Goal: Task Accomplishment & Management: Use online tool/utility

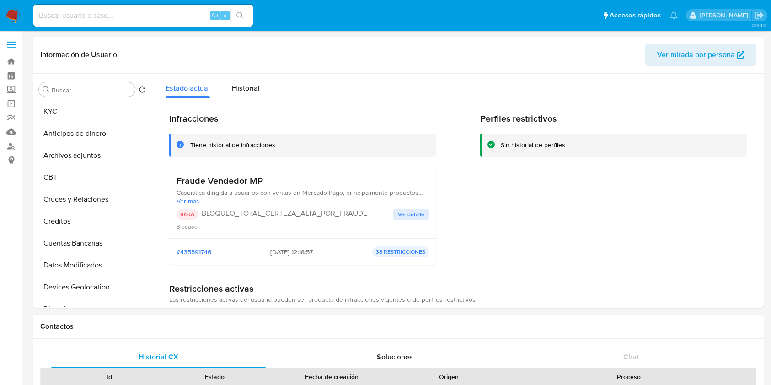
select select "10"
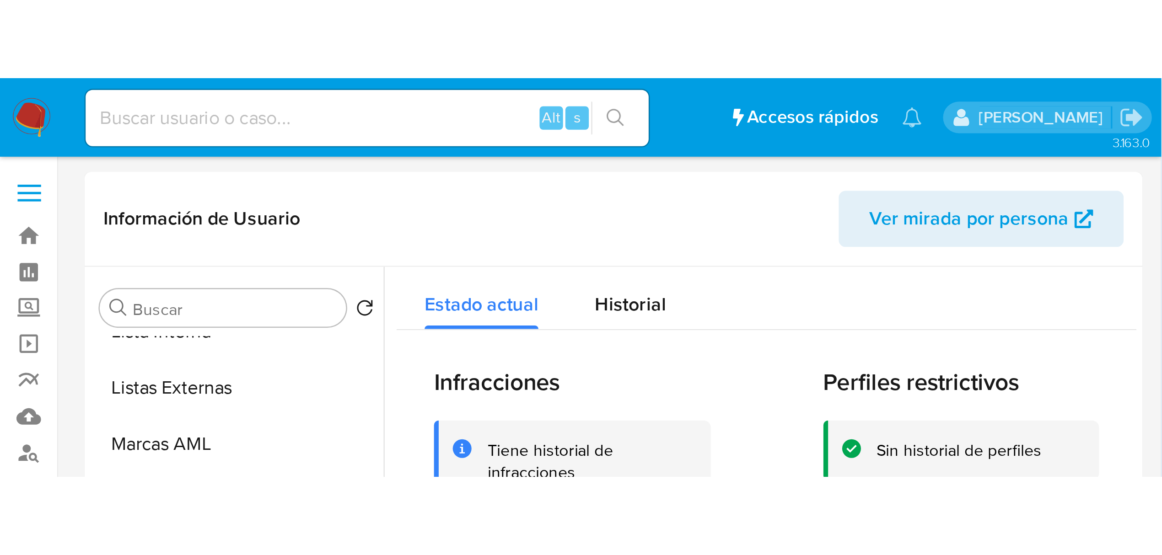
scroll to position [474, 0]
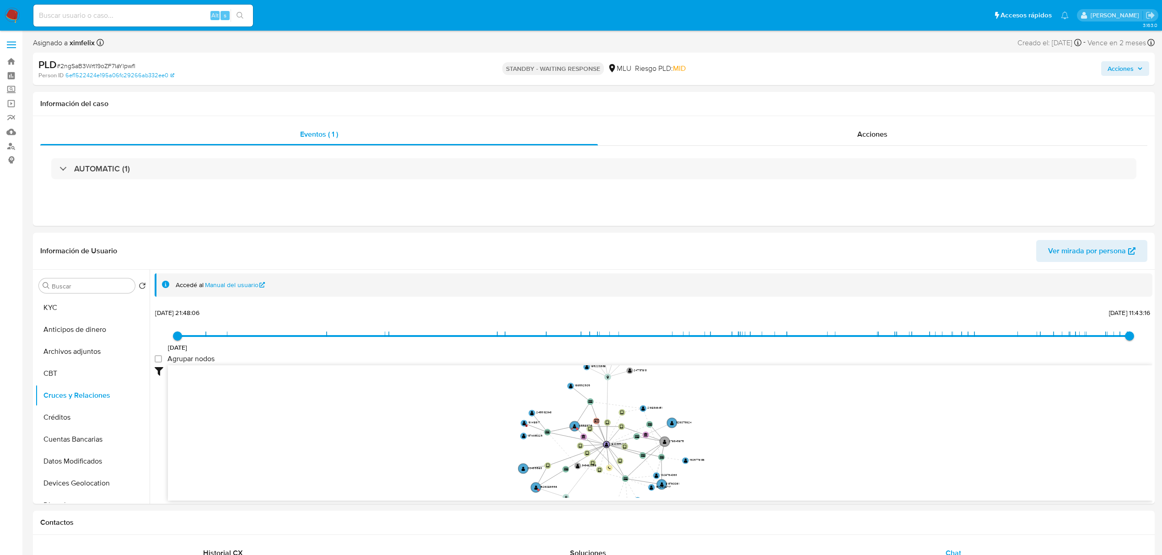
select select "10"
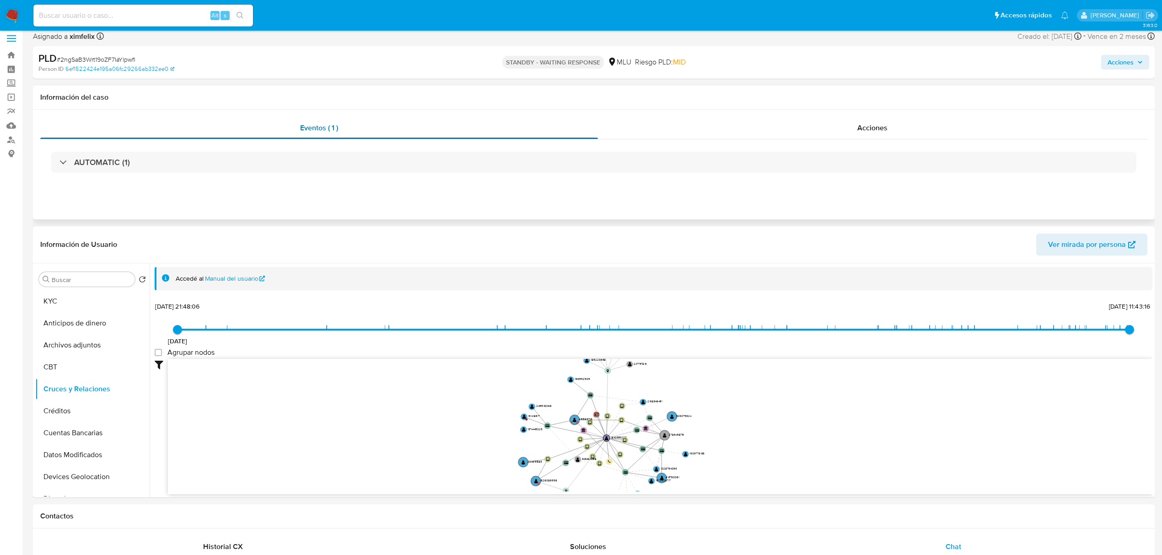
scroll to position [24, 0]
click at [141, 21] on input at bounding box center [143, 16] width 220 height 12
paste input "5cA9V8T59NP4QQ9N2sKzltjx"
type input "5cA9V8T59NP4QQ9N2sKzltjx"
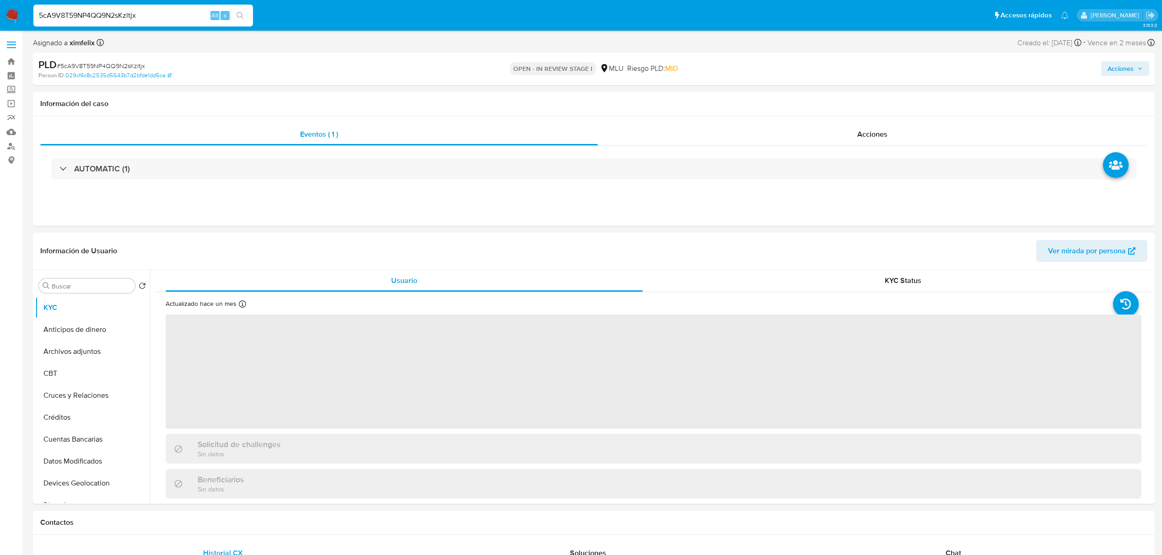
select select "10"
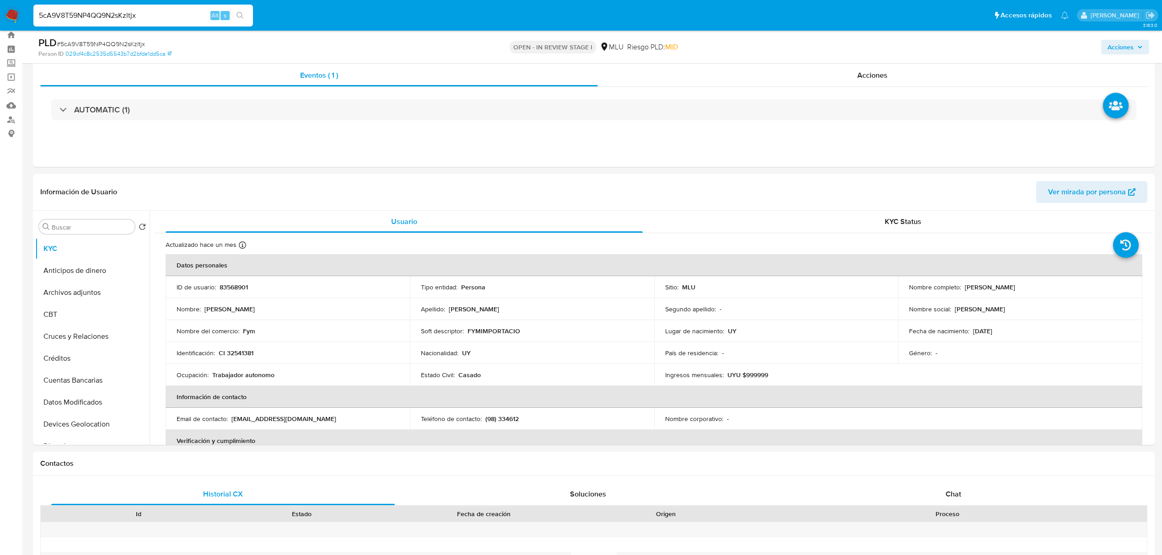
scroll to position [26, 0]
click at [727, 372] on p "UYU $999999" at bounding box center [747, 376] width 41 height 8
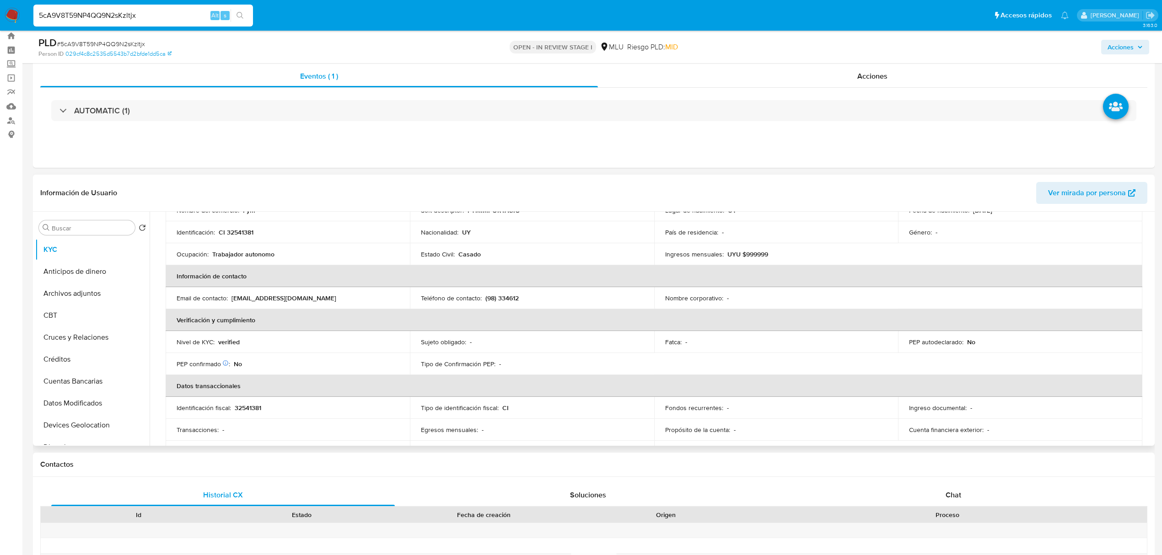
scroll to position [146, 0]
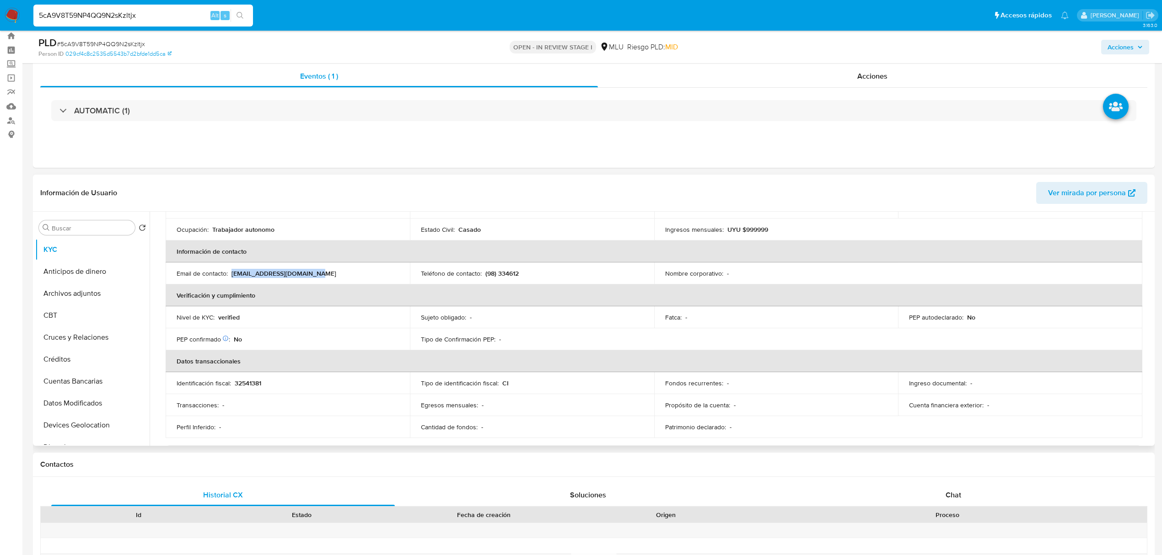
drag, startPoint x: 327, startPoint y: 268, endPoint x: 233, endPoint y: 267, distance: 93.3
click at [233, 267] on td "Email de contacto : [EMAIL_ADDRESS][DOMAIN_NAME]" at bounding box center [288, 273] width 244 height 22
copy p "[EMAIL_ADDRESS][DOMAIN_NAME]"
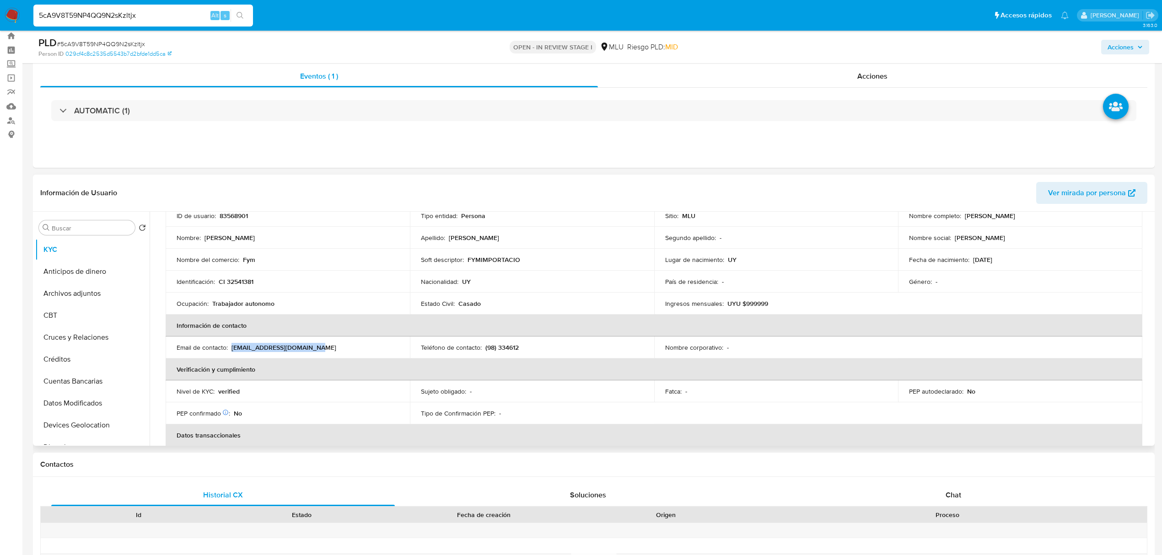
scroll to position [0, 0]
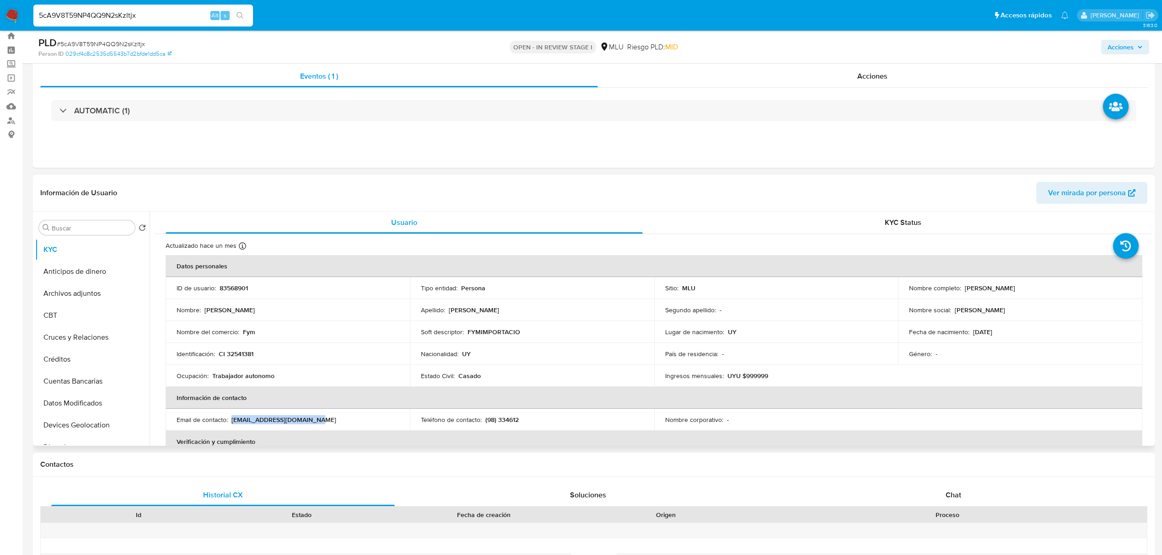
drag, startPoint x: 1063, startPoint y: 287, endPoint x: 962, endPoint y: 290, distance: 100.6
click at [962, 290] on div "Nombre completo : [PERSON_NAME]" at bounding box center [1020, 288] width 222 height 8
copy p "[PERSON_NAME]"
click at [130, 18] on input "5cA9V8T59NP4QQ9N2sKzltjx" at bounding box center [143, 16] width 220 height 12
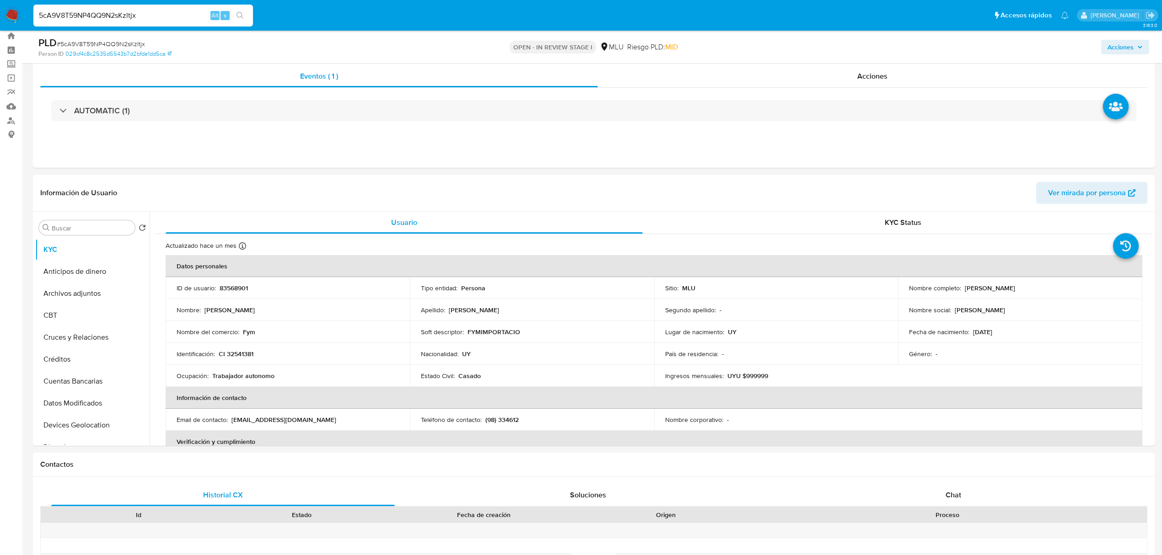
paste input "fAFGjMvY0iBbyl27cZxQkb9S"
type input "fAFGjMvY0iBbyl27cZxQkb9S"
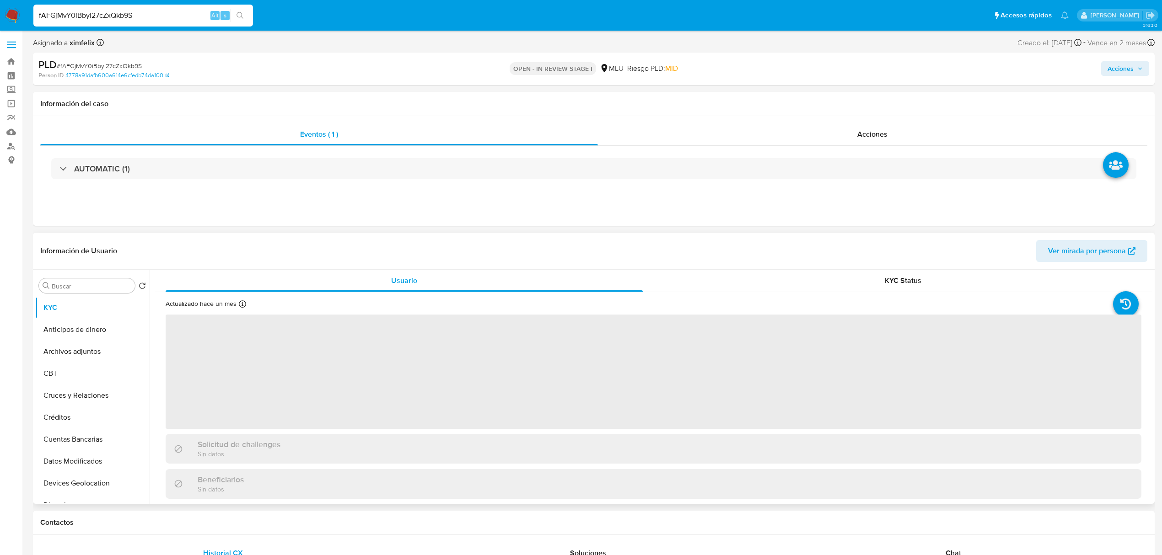
select select "10"
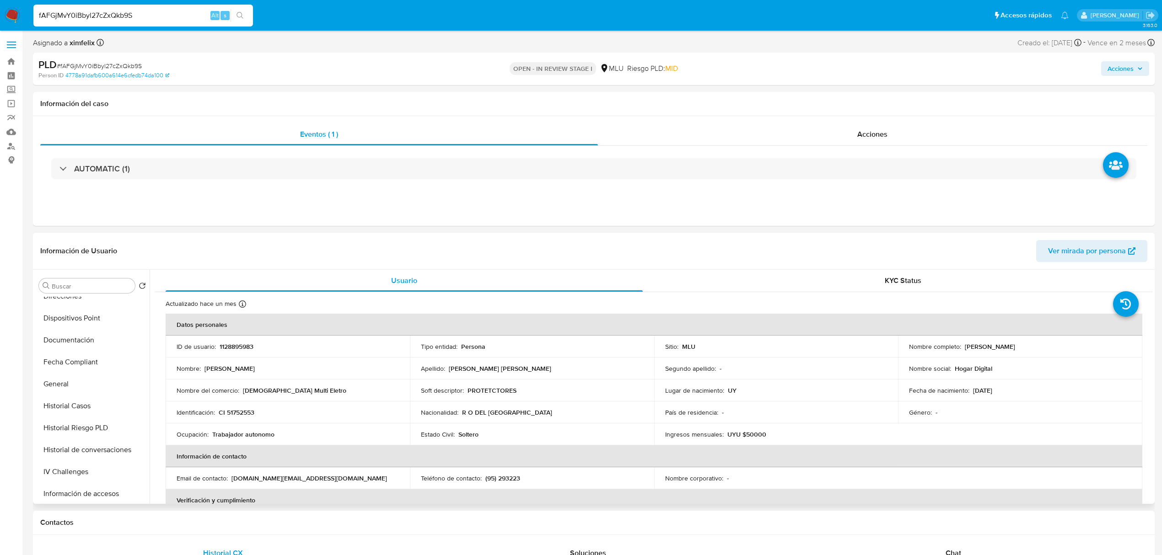
scroll to position [217, 0]
click at [70, 403] on button "Historial Casos" at bounding box center [88, 398] width 107 height 22
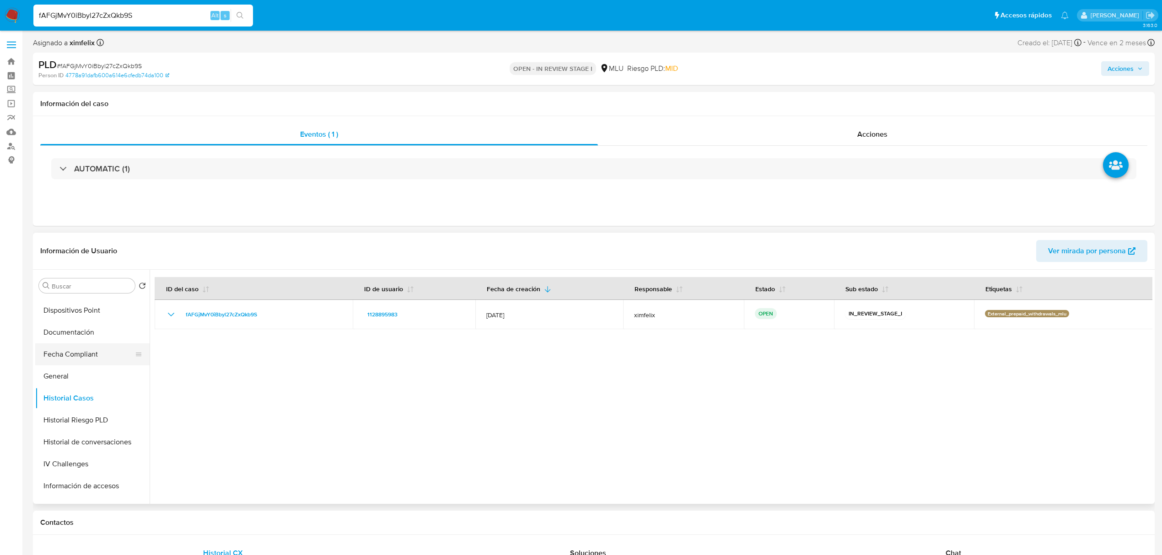
click at [142, 348] on button "Fecha Compliant" at bounding box center [88, 354] width 107 height 22
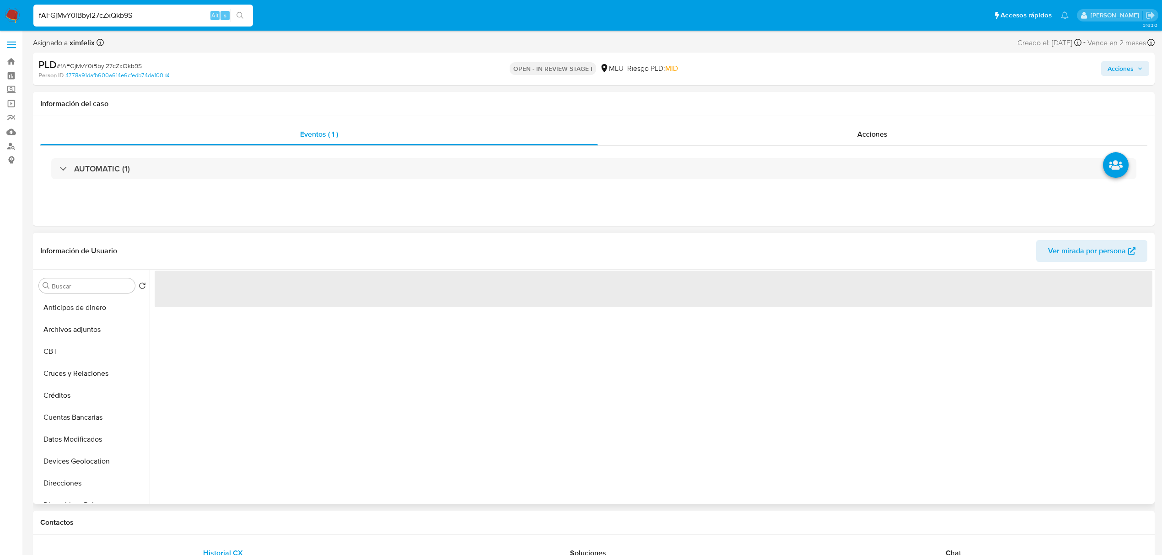
scroll to position [0, 0]
click at [100, 301] on button "KYC" at bounding box center [88, 308] width 107 height 22
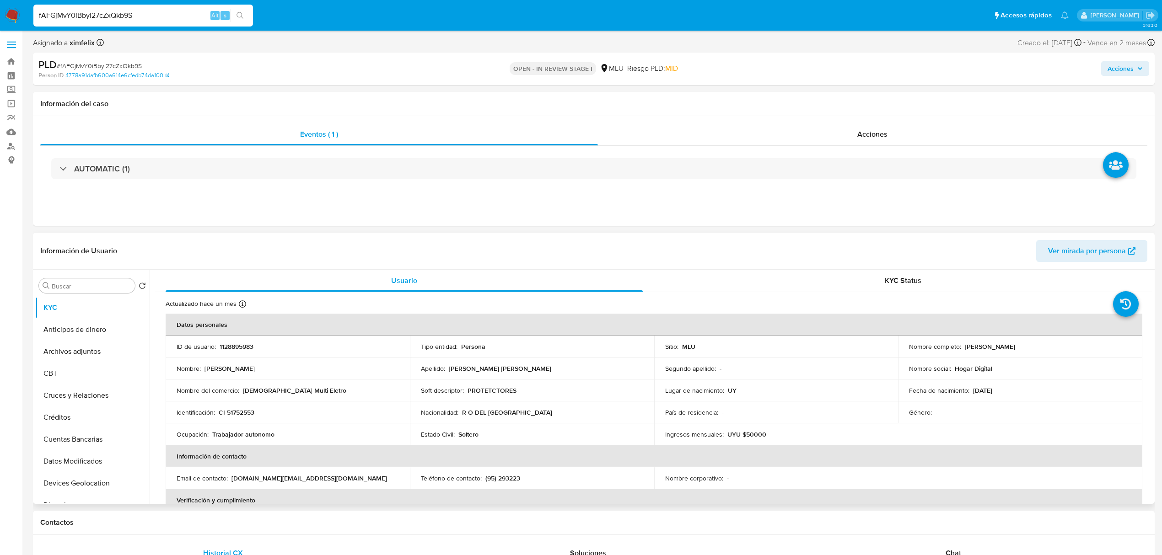
click at [1067, 243] on span "Ver mirada por persona" at bounding box center [1087, 251] width 78 height 22
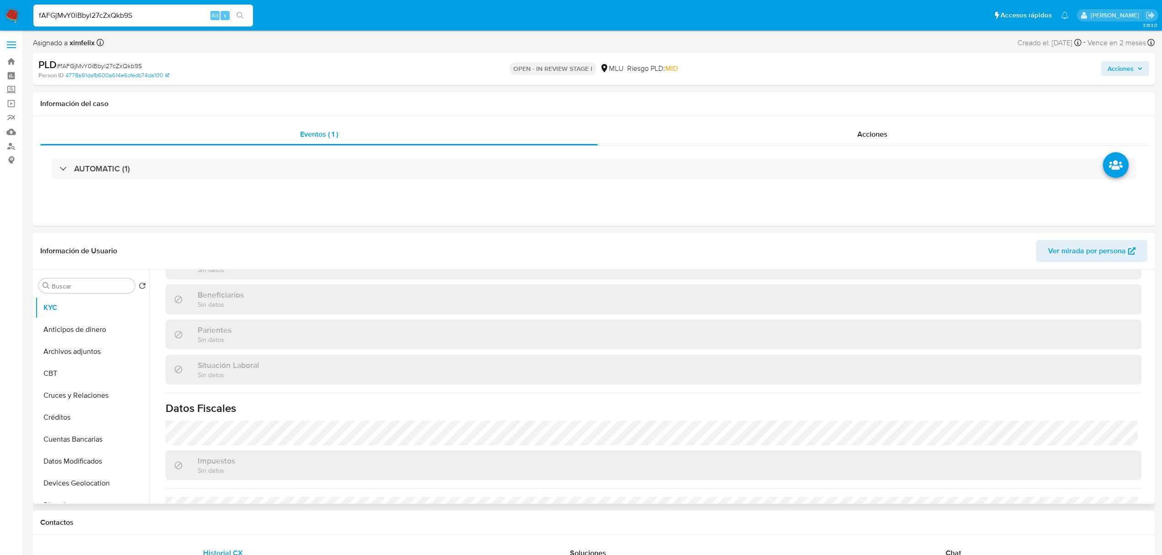
scroll to position [450, 0]
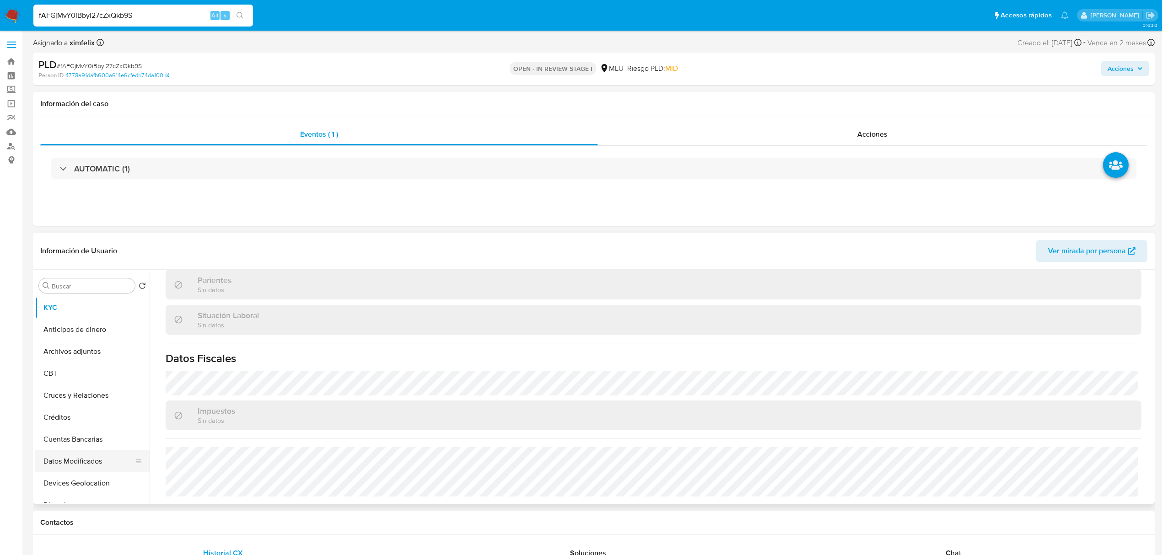
click at [92, 471] on button "Datos Modificados" at bounding box center [88, 461] width 107 height 22
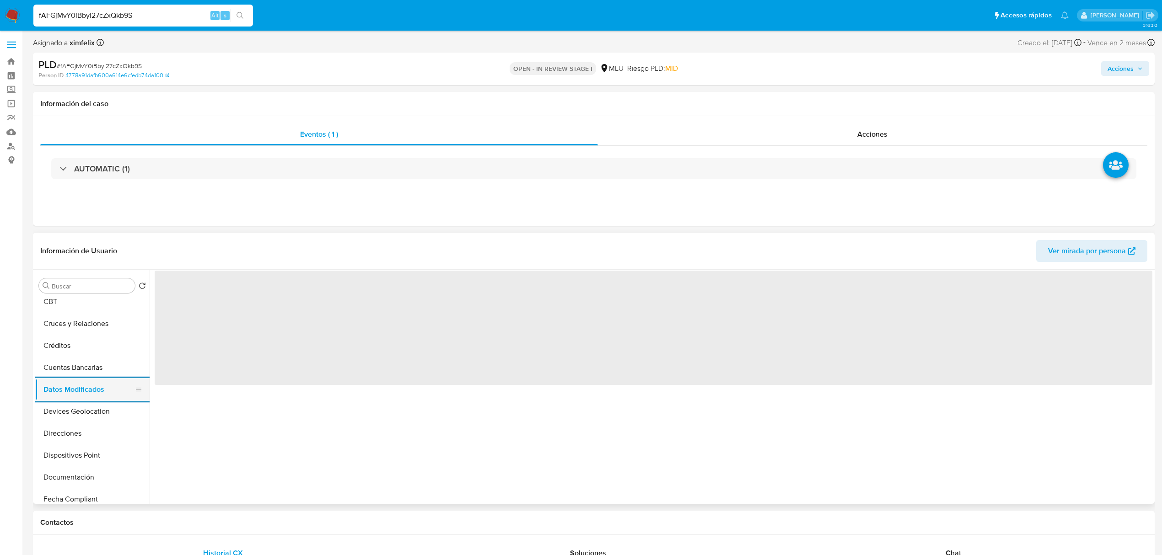
scroll to position [73, 0]
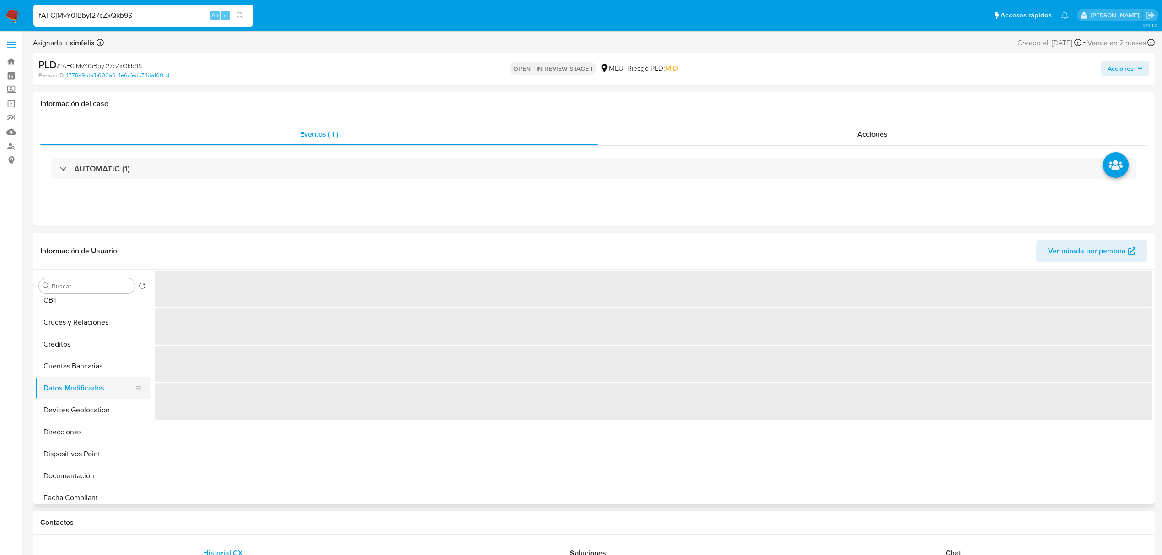
click at [92, 471] on button "Documentación" at bounding box center [92, 476] width 114 height 22
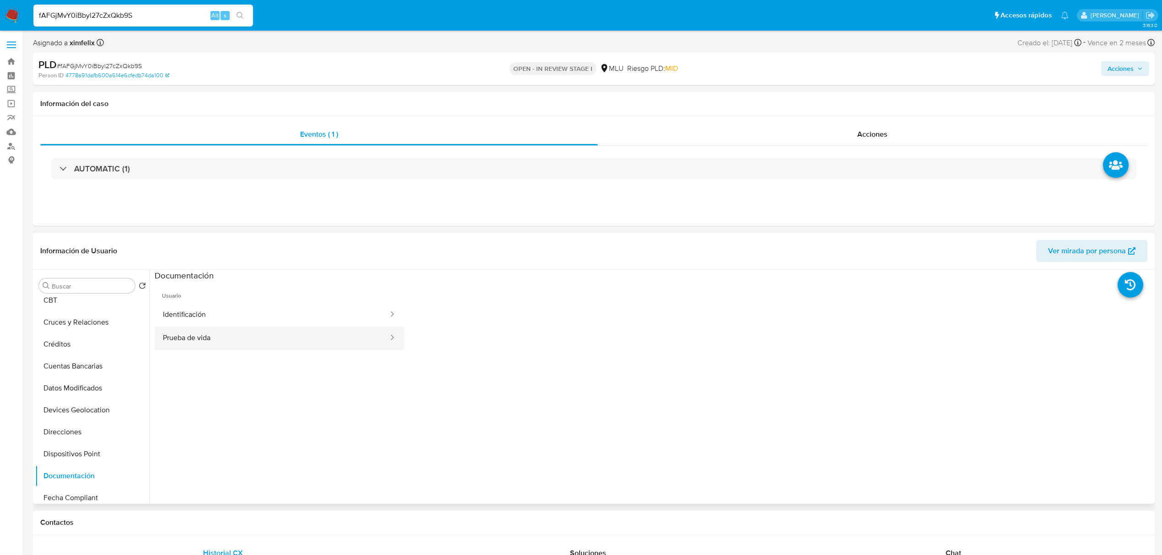
click at [250, 328] on button "Prueba de vida" at bounding box center [272, 338] width 235 height 23
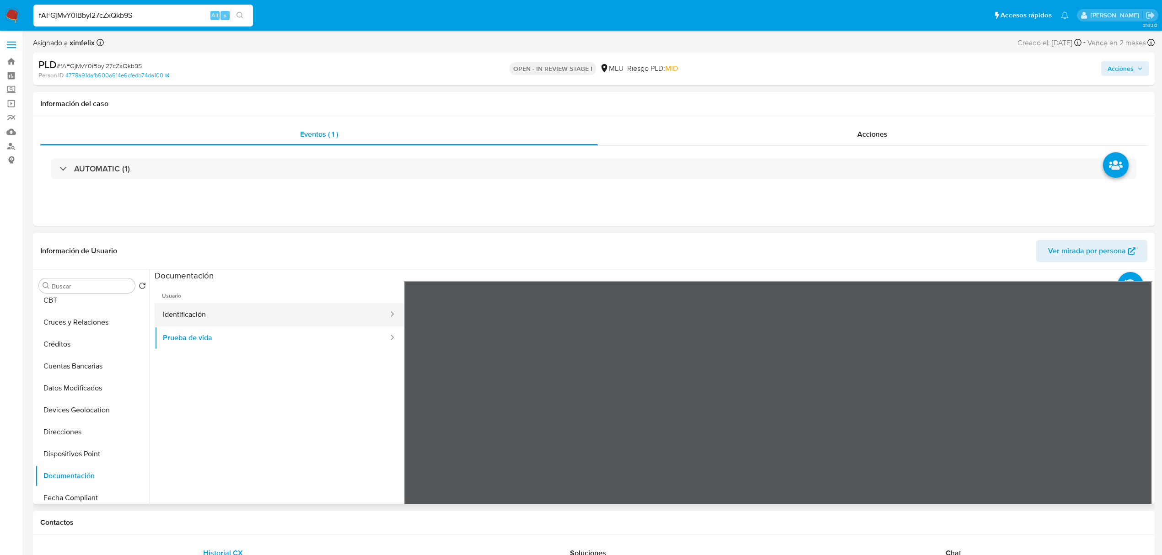
click at [294, 321] on button "Identificación" at bounding box center [272, 314] width 235 height 23
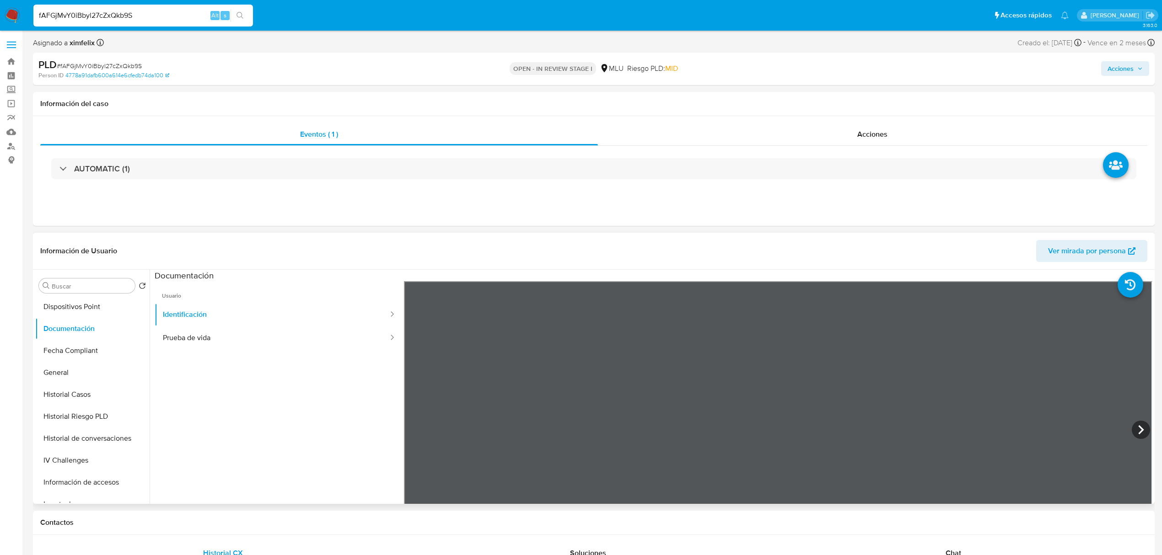
scroll to position [237, 0]
click at [102, 405] on button "Historial Riesgo PLD" at bounding box center [88, 400] width 107 height 22
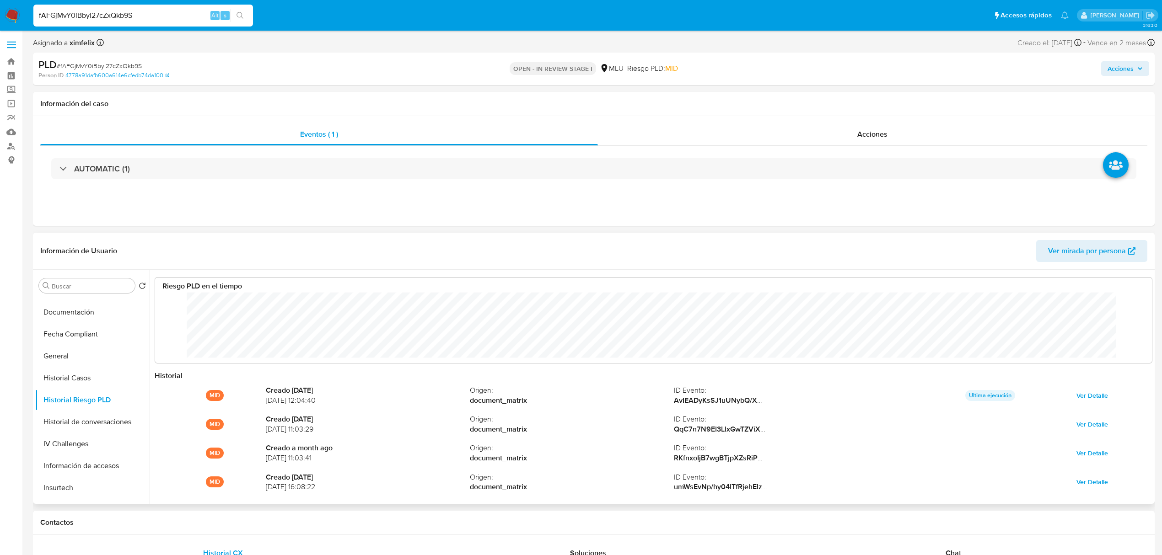
scroll to position [68, 977]
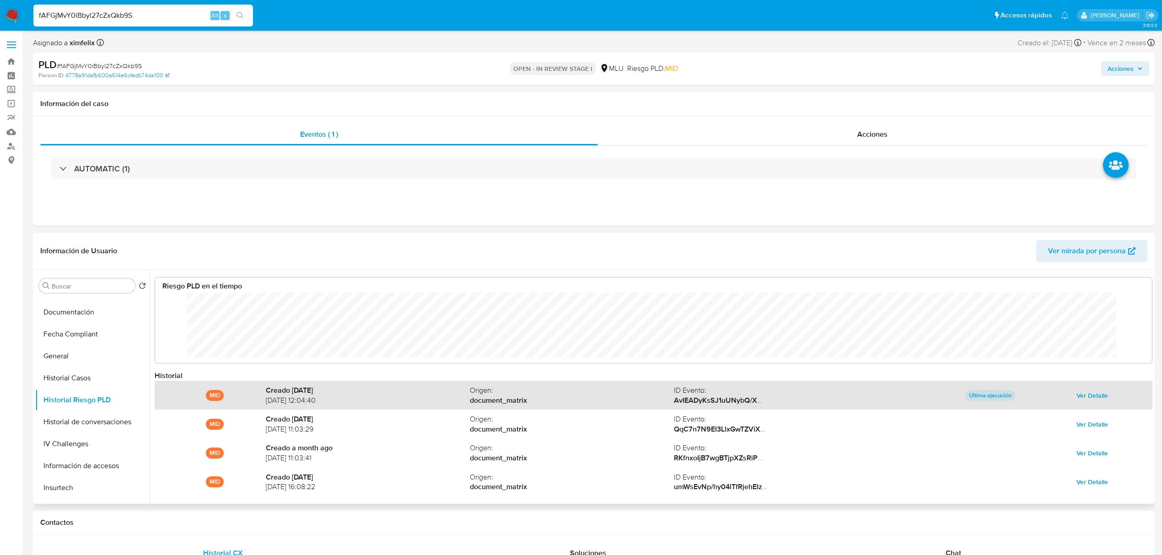
click at [1082, 396] on span "Ver Detalle" at bounding box center [1092, 395] width 32 height 13
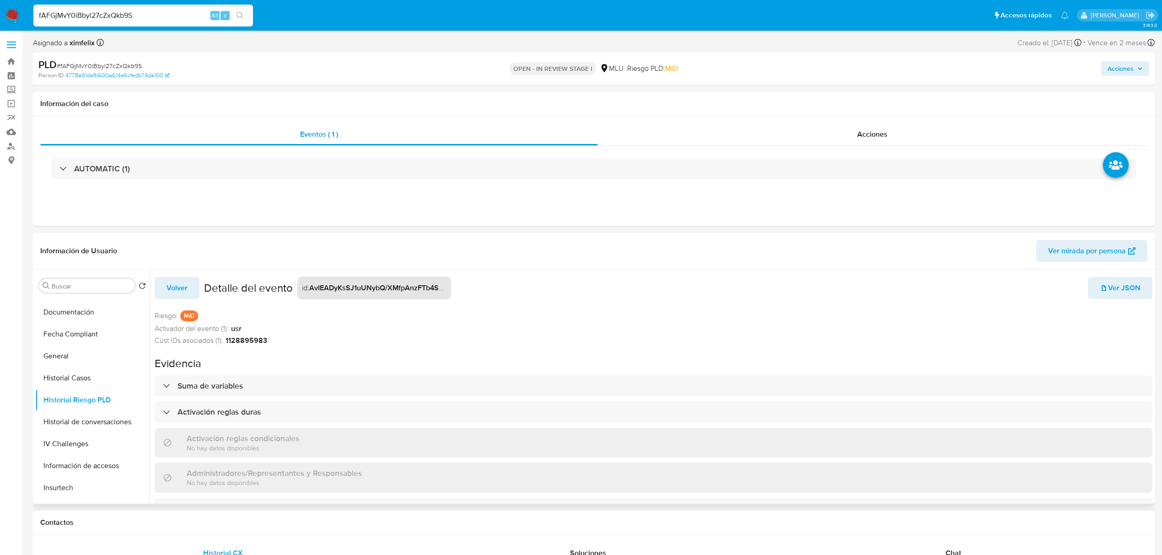
click at [821, 398] on div "Suma de variables Activación reglas duras Activación reglas condicionales No ha…" at bounding box center [653, 447] width 997 height 144
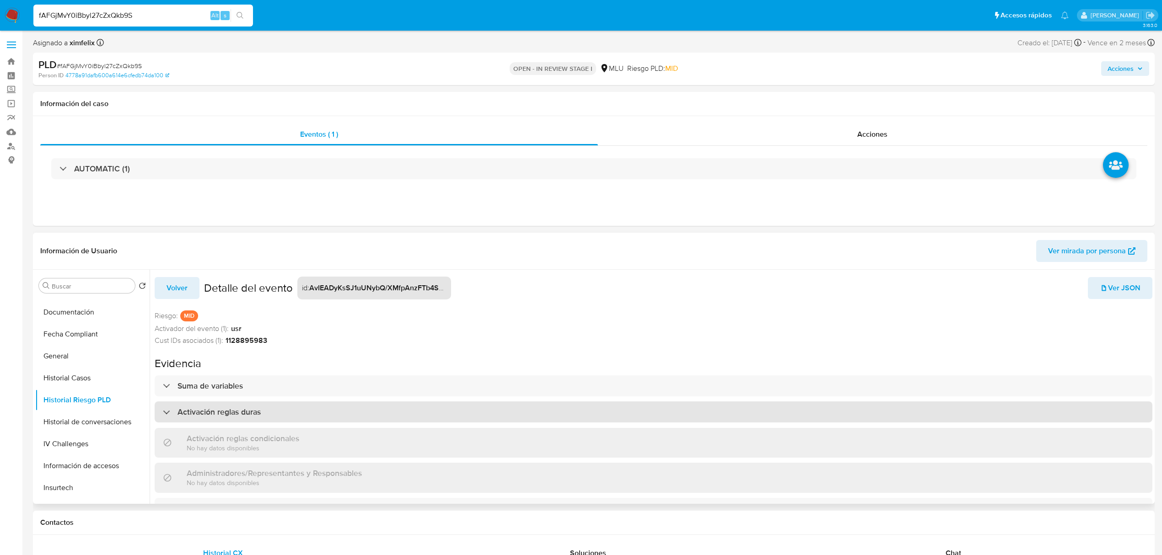
click at [808, 412] on div "Activación reglas duras" at bounding box center [653, 412] width 997 height 21
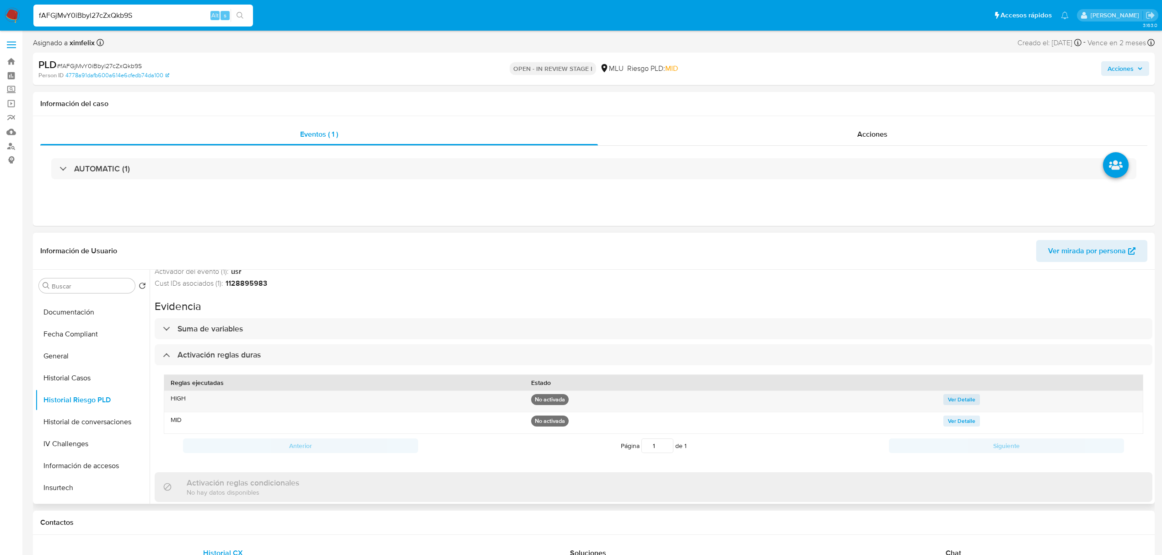
scroll to position [62, 0]
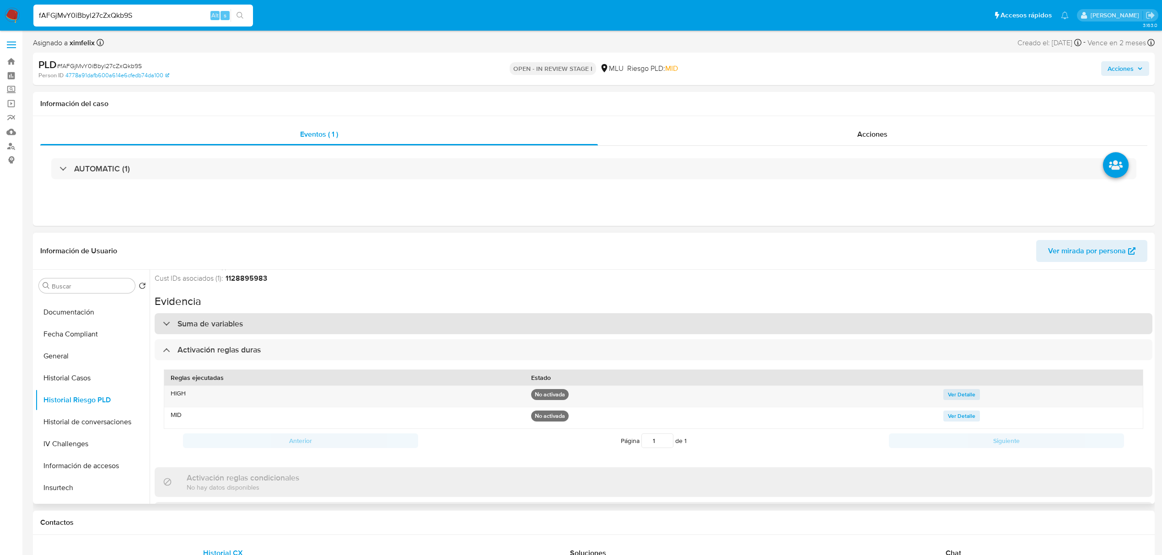
click at [892, 328] on div "Suma de variables" at bounding box center [653, 323] width 997 height 21
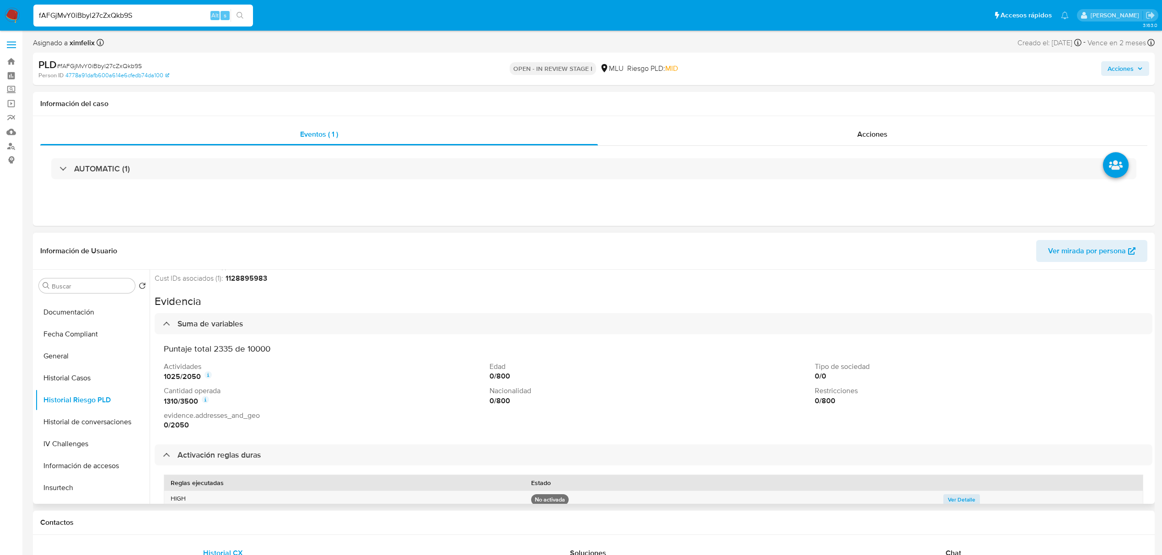
scroll to position [26, 0]
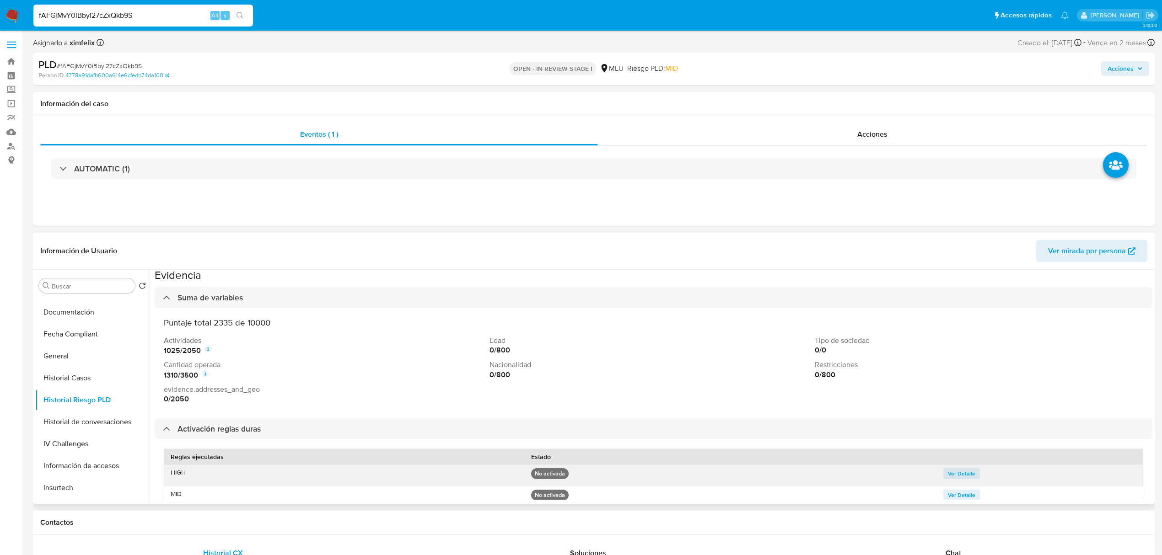
click at [962, 474] on span "Ver Detalle" at bounding box center [961, 473] width 27 height 9
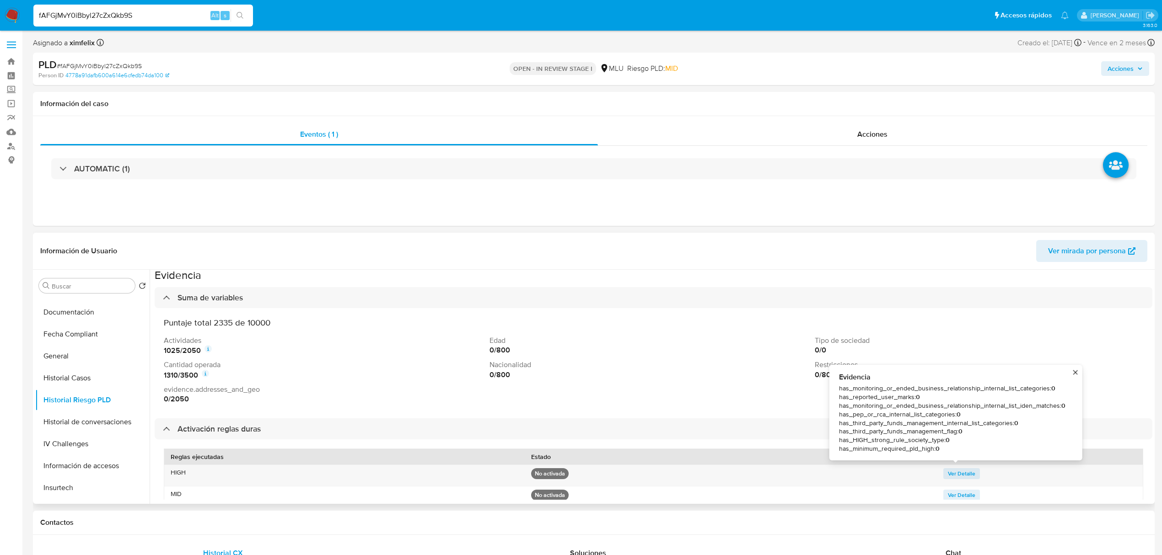
click at [1093, 352] on div "0 / 0" at bounding box center [975, 350] width 322 height 10
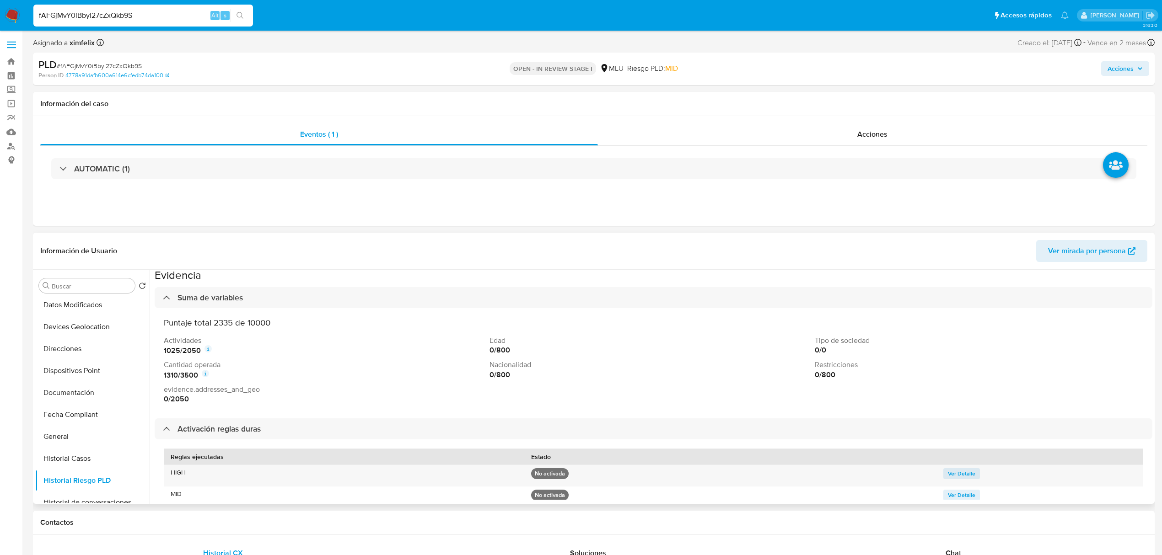
scroll to position [132, 0]
click at [67, 374] on button "Direcciones" at bounding box center [88, 373] width 107 height 22
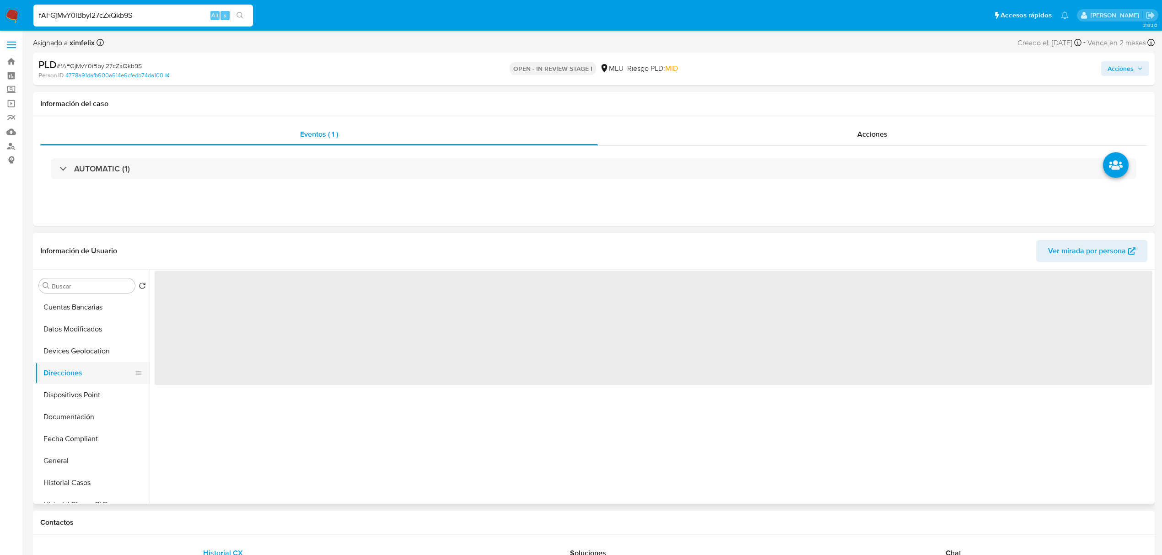
scroll to position [0, 0]
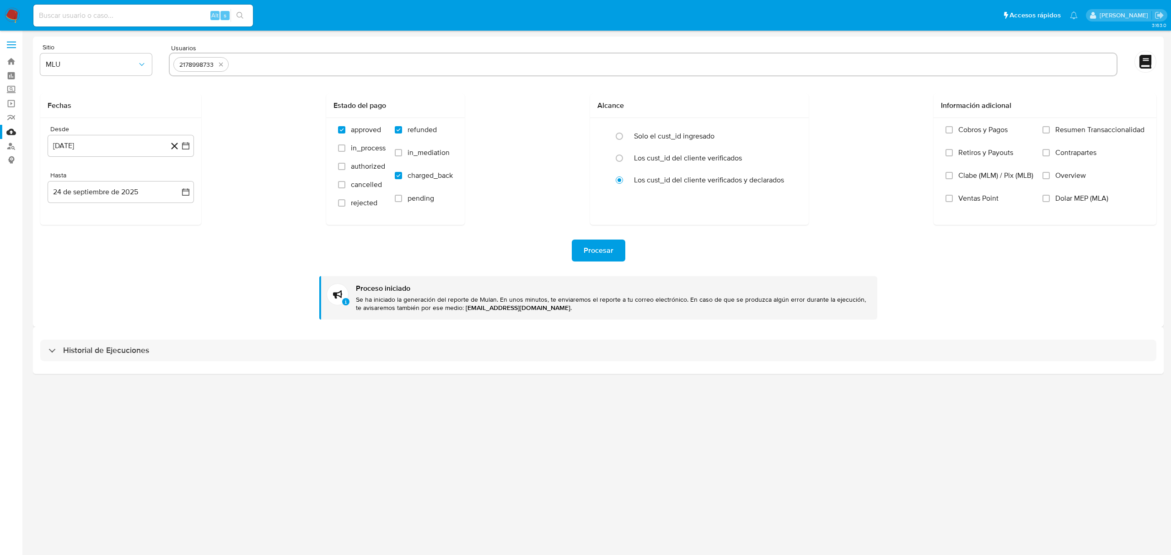
click at [139, 147] on button "27 de diciembre de 2024" at bounding box center [121, 146] width 146 height 22
click at [139, 180] on span "diciembre 2024" at bounding box center [117, 179] width 52 height 9
click at [121, 179] on span "2024" at bounding box center [115, 179] width 17 height 9
click at [110, 178] on span "diciembre 2024" at bounding box center [117, 179] width 52 height 9
click at [62, 177] on icon "Año anterior" at bounding box center [64, 179] width 11 height 11
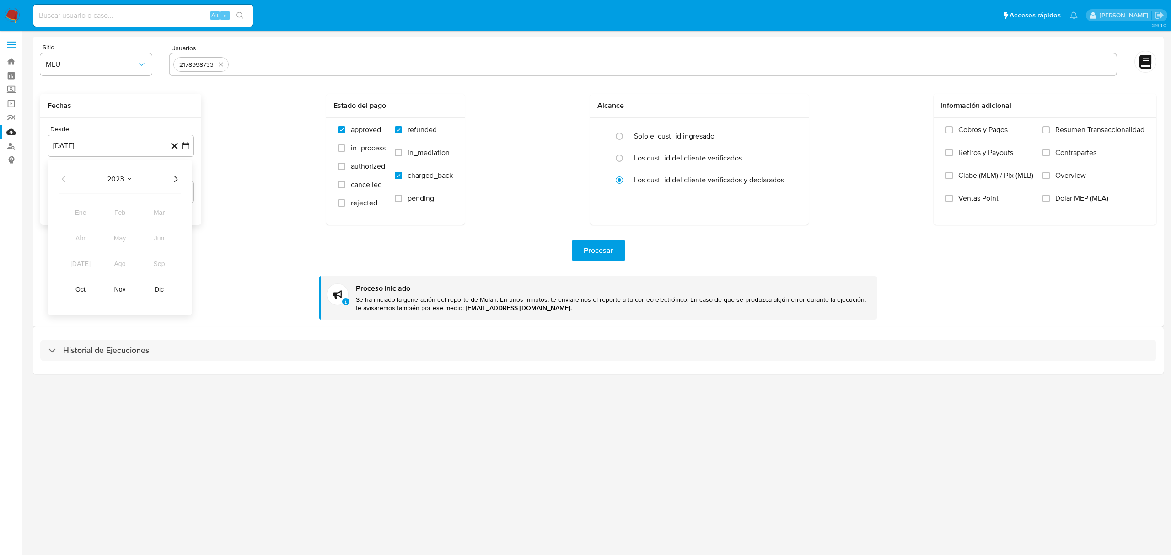
click at [176, 183] on icon "Año siguiente" at bounding box center [175, 179] width 11 height 11
click at [158, 243] on button "jun" at bounding box center [159, 238] width 26 height 15
click at [103, 285] on button "25" at bounding box center [102, 286] width 15 height 15
click at [125, 184] on button "15 de octubre de 2025" at bounding box center [121, 192] width 146 height 22
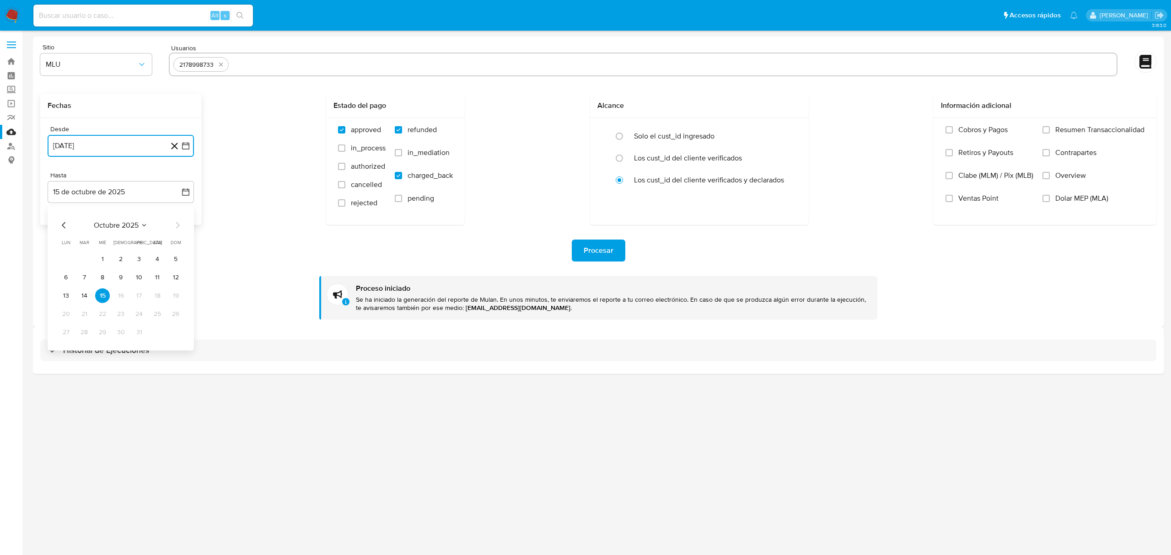
click at [65, 220] on icon "Mes anterior" at bounding box center [64, 225] width 11 height 11
click at [101, 316] on button "24" at bounding box center [102, 314] width 15 height 15
click at [219, 61] on icon "quitar 2178998733" at bounding box center [220, 64] width 7 height 7
click at [219, 61] on input "text" at bounding box center [642, 64] width 939 height 15
paste input "83568901"
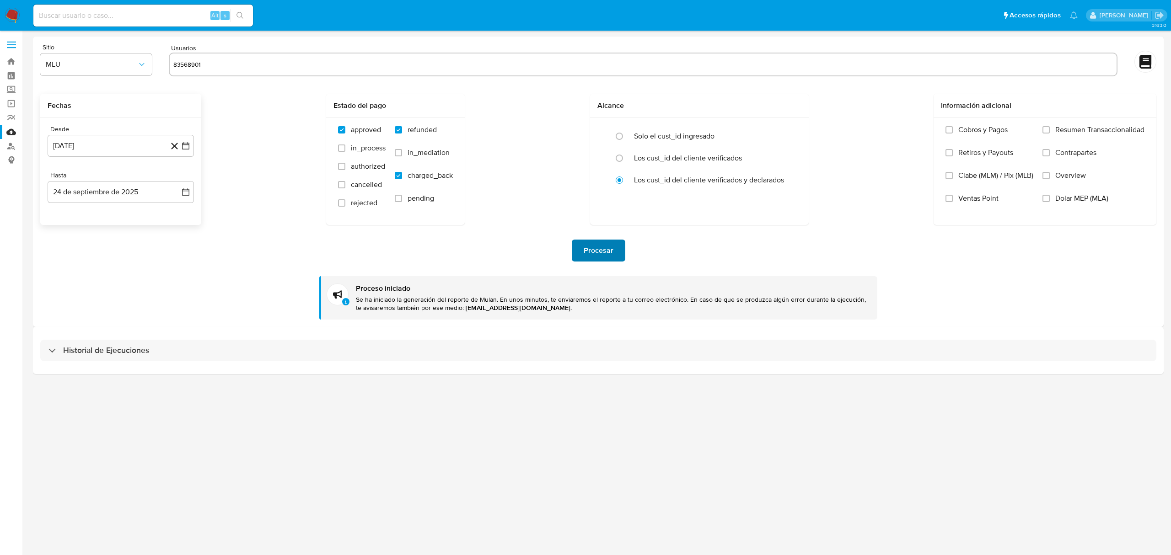
type input "83568901"
click at [612, 258] on span "Procesar" at bounding box center [599, 251] width 30 height 20
